Goal: Information Seeking & Learning: Learn about a topic

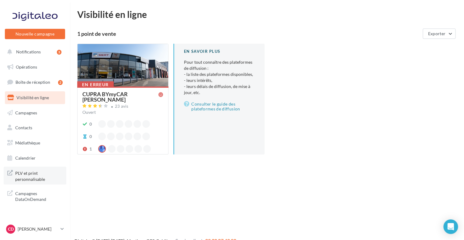
click at [31, 174] on span "PLV et print personnalisable" at bounding box center [38, 175] width 47 height 13
click at [33, 148] on link "Médiathèque" at bounding box center [35, 143] width 63 height 13
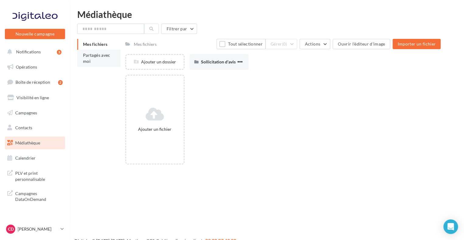
click at [90, 58] on span "Partagés avec moi" at bounding box center [96, 58] width 27 height 11
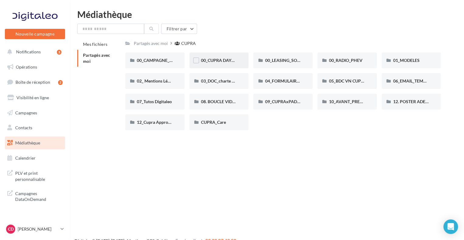
click at [233, 57] on div "00_CUPRA DAYS (JPO)" at bounding box center [218, 61] width 59 height 16
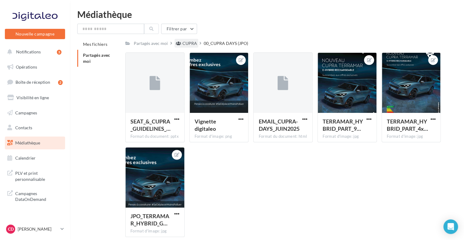
click at [188, 42] on div "CUPRA" at bounding box center [189, 43] width 15 height 6
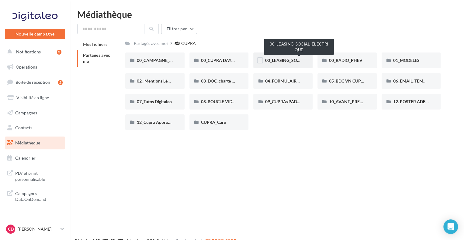
click at [277, 58] on span "00_LEASING_SOCIAL_ÉLECTRIQUE" at bounding box center [299, 60] width 68 height 5
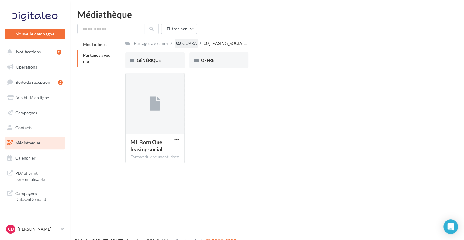
click at [189, 41] on div "CUPRA" at bounding box center [189, 43] width 15 height 6
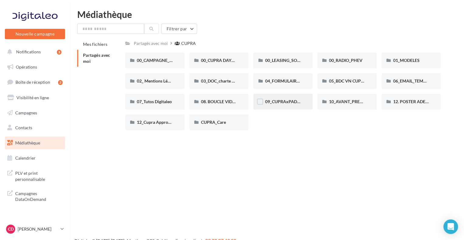
click at [286, 107] on div "09_CUPRAxPADEL" at bounding box center [282, 102] width 59 height 16
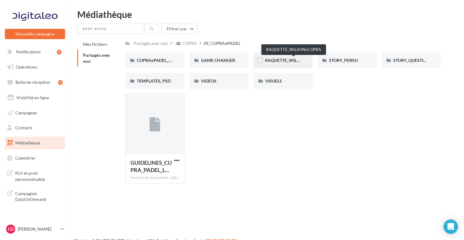
click at [273, 59] on span "RAQUETTE_WILSONxCUPRA" at bounding box center [293, 60] width 57 height 5
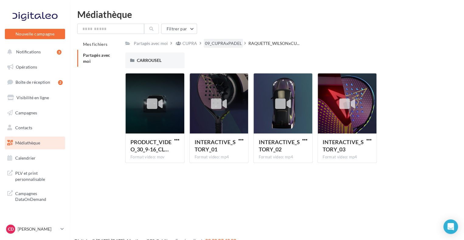
click at [221, 41] on div "09_CUPRAxPADEL" at bounding box center [223, 43] width 37 height 6
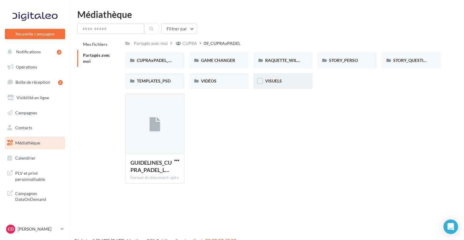
click at [285, 84] on div "VISUELS" at bounding box center [283, 81] width 36 height 6
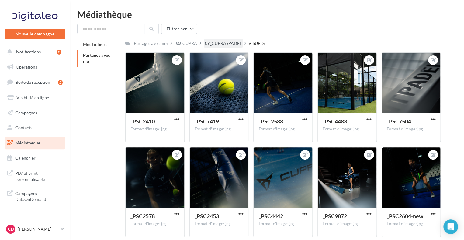
click at [219, 39] on div "09_CUPRAxPADEL" at bounding box center [223, 43] width 39 height 9
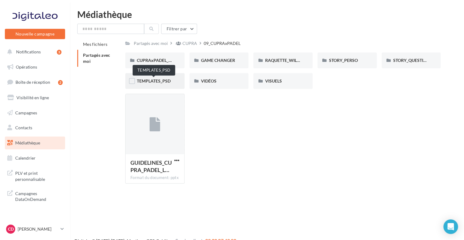
click at [144, 79] on span "TEMPLATES_PSD" at bounding box center [154, 80] width 34 height 5
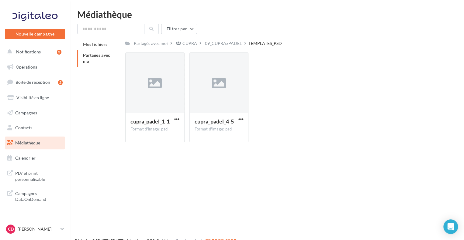
click at [215, 48] on div "Partagés avec moi CUPRA 09_CUPRAxPADEL TEMPLATES_PSD C Partagé par CUPRA cupra_…" at bounding box center [282, 93] width 315 height 109
